Goal: Transaction & Acquisition: Subscribe to service/newsletter

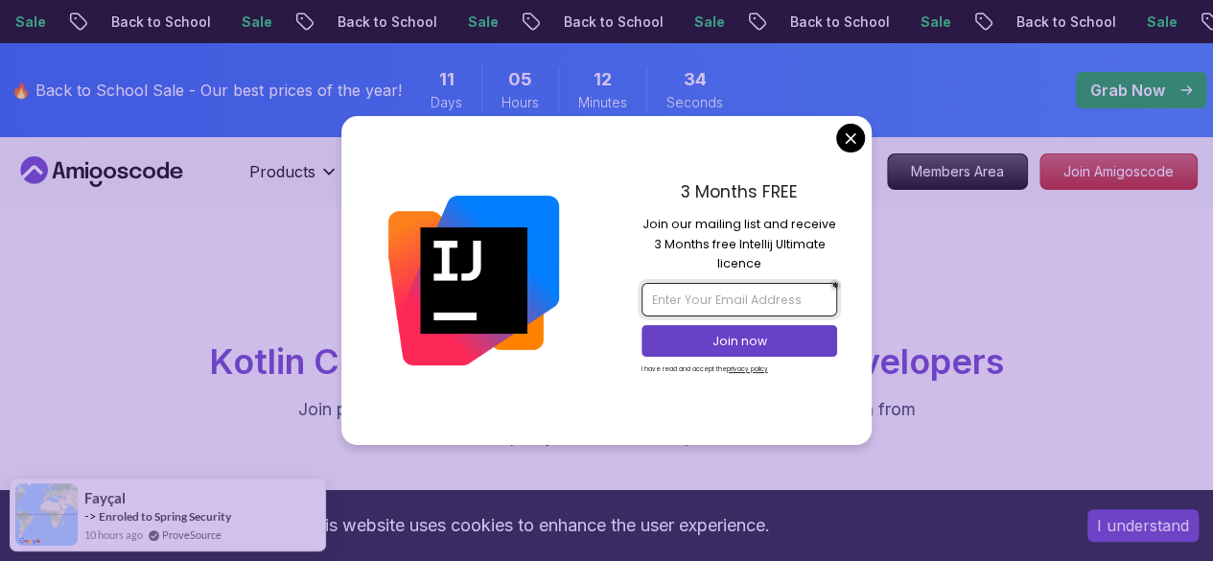
click at [742, 292] on input "email" at bounding box center [739, 299] width 196 height 33
type input "B"
type input "b"
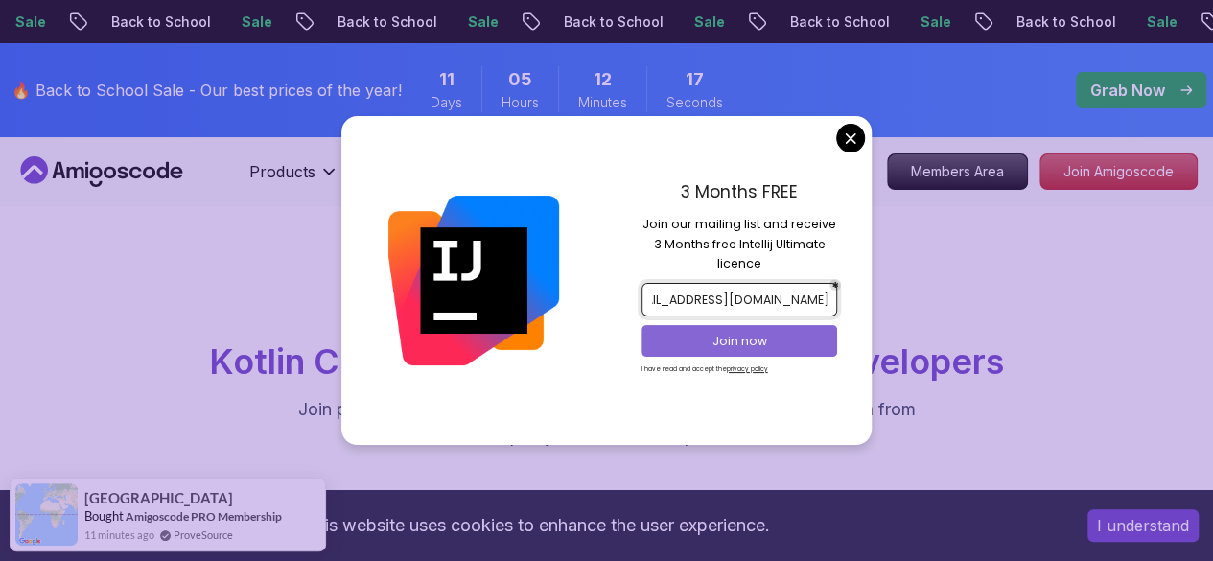
type input "[EMAIL_ADDRESS][DOMAIN_NAME]"
click at [750, 338] on p "Join now" at bounding box center [738, 341] width 159 height 17
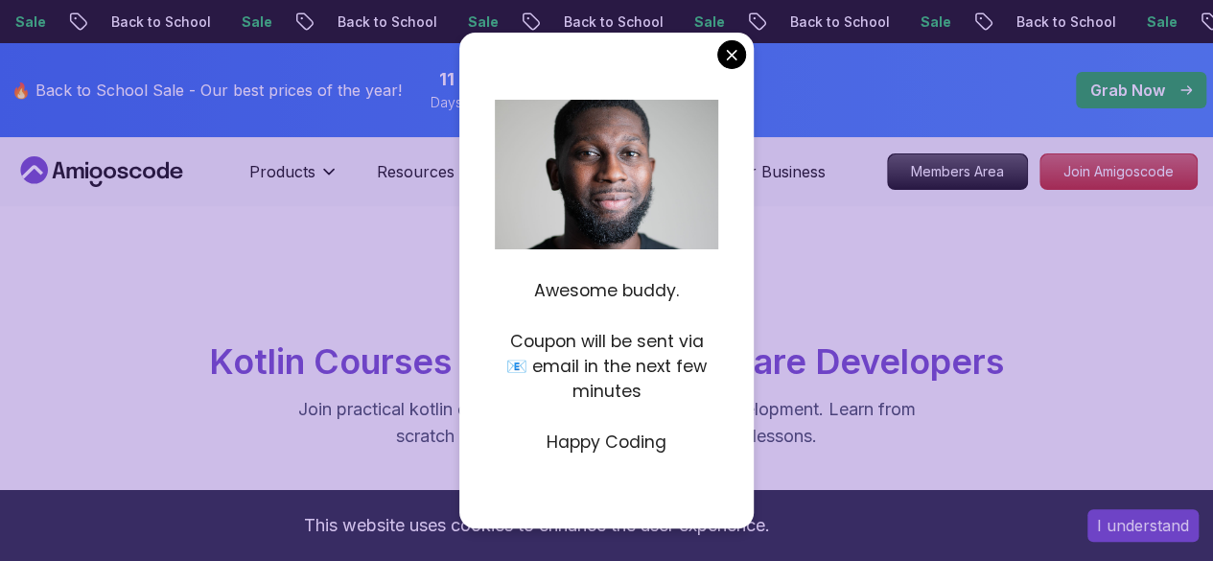
scroll to position [192, 0]
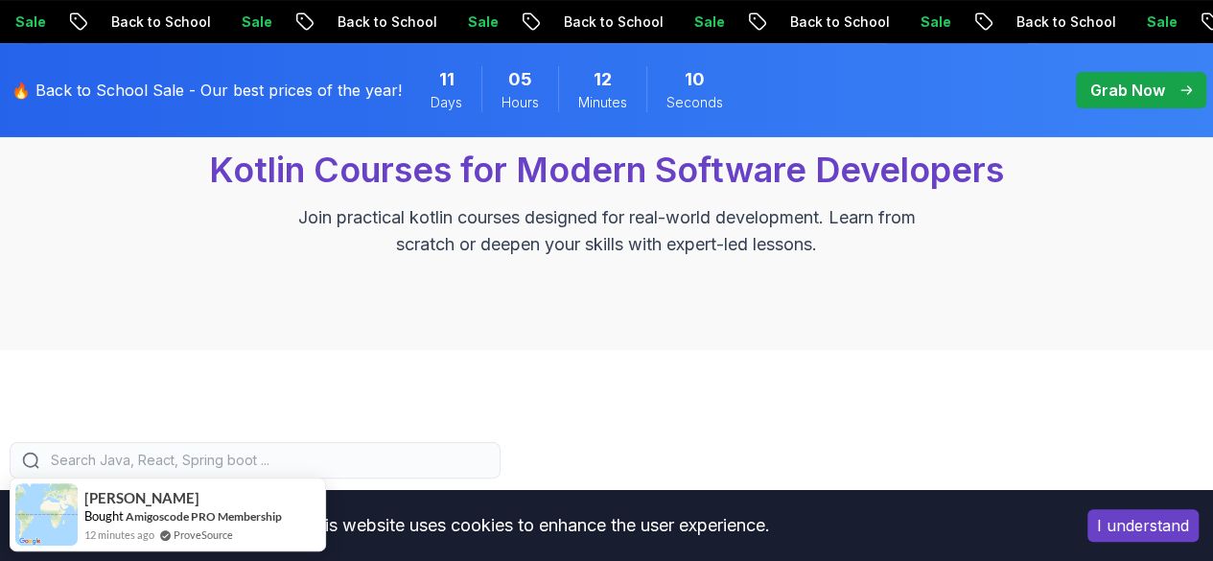
click at [1156, 84] on p "Grab Now" at bounding box center [1127, 90] width 75 height 23
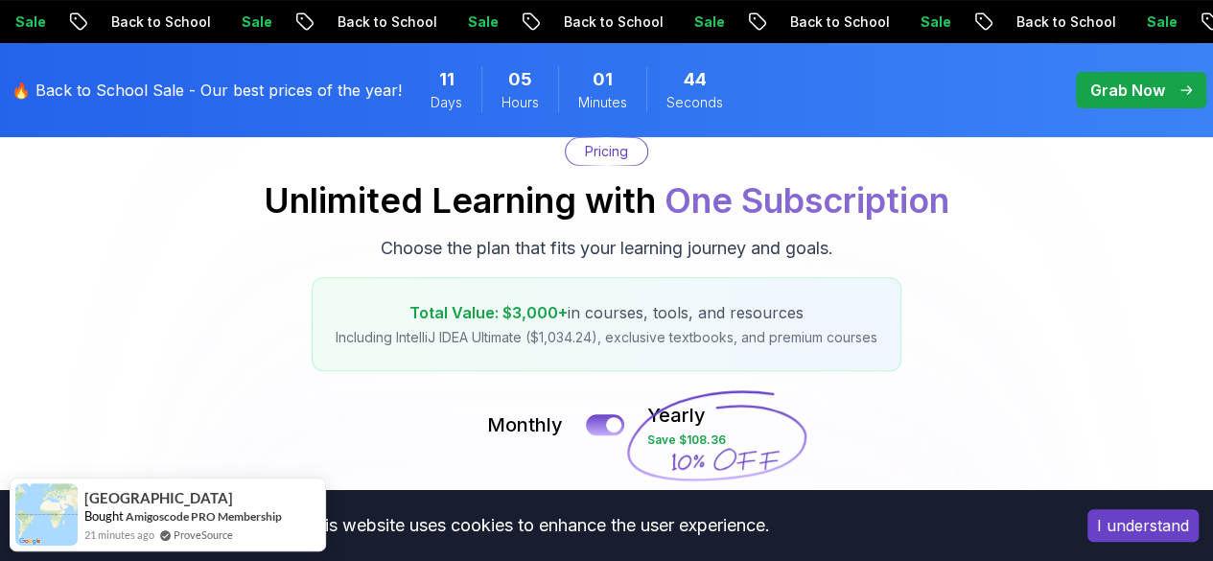
scroll to position [575, 0]
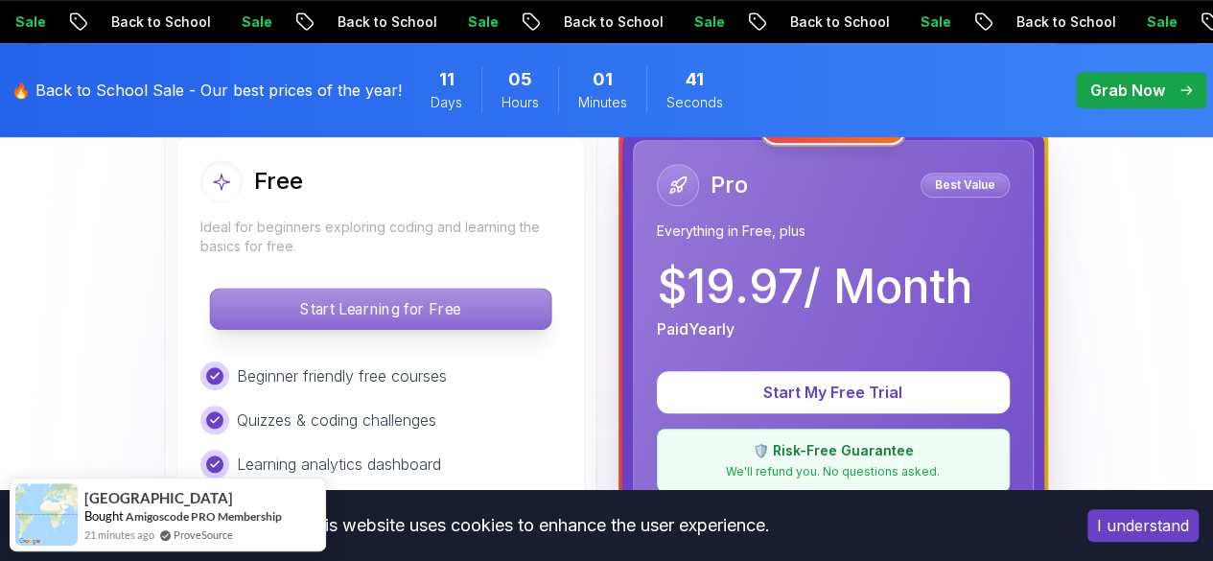
click at [381, 310] on p "Start Learning for Free" at bounding box center [380, 309] width 340 height 40
